Goal: Go to known website: Access a specific website the user already knows

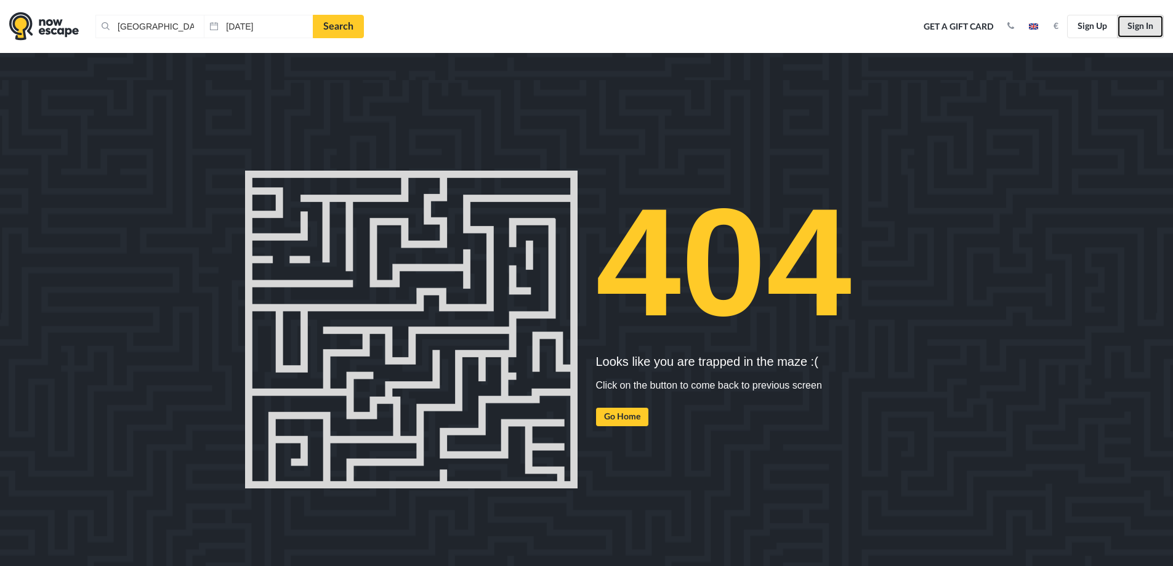
click at [1148, 30] on link "Sign In" at bounding box center [1140, 26] width 47 height 23
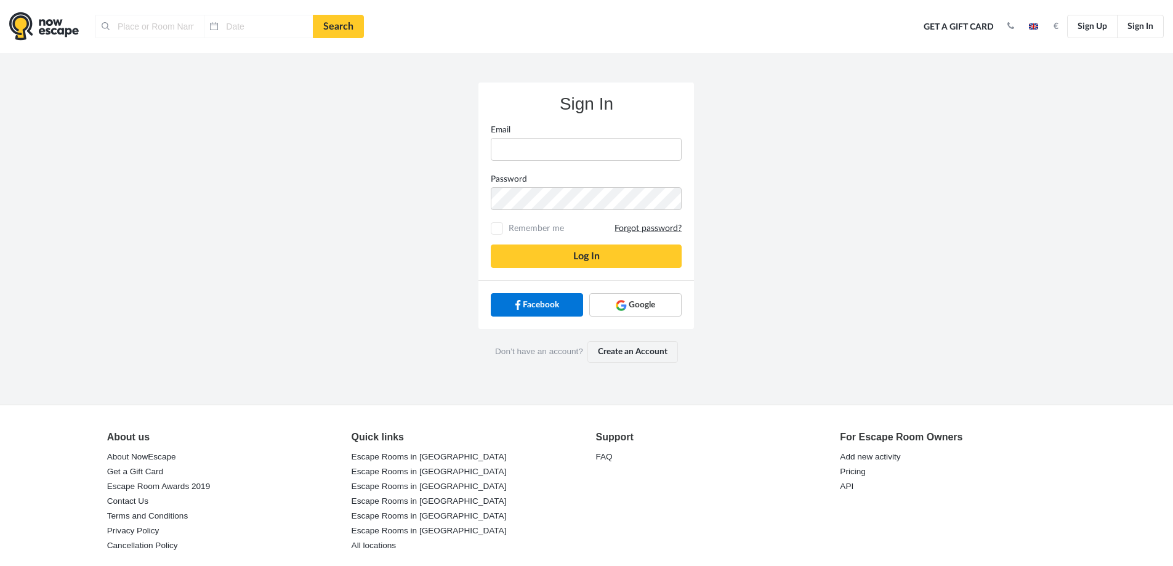
type input "[GEOGRAPHIC_DATA], [GEOGRAPHIC_DATA]"
type input "[DATE]"
click at [640, 296] on link "Google" at bounding box center [635, 304] width 92 height 23
